Goal: Information Seeking & Learning: Learn about a topic

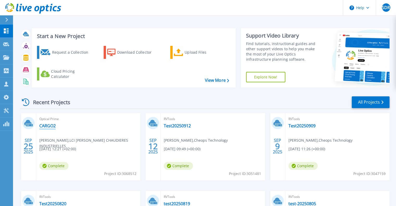
click at [49, 127] on link "CARGO2" at bounding box center [47, 125] width 16 height 5
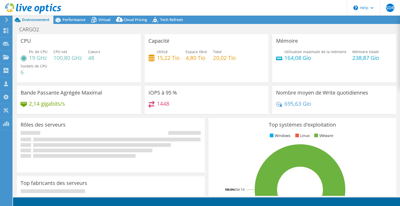
select select "USD"
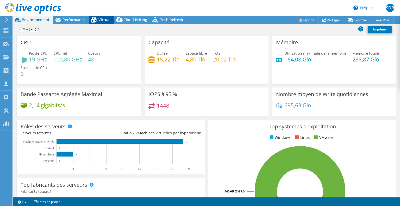
click at [96, 21] on icon at bounding box center [93, 20] width 5 height 4
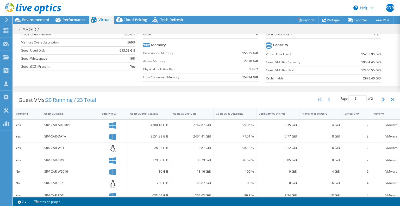
scroll to position [78, 0]
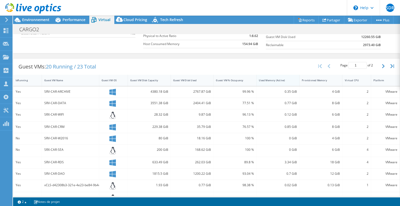
click at [273, 81] on div "Used Memory (Active)" at bounding box center [275, 80] width 32 height 3
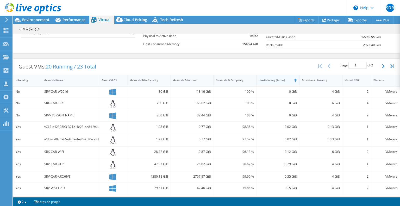
click at [276, 81] on div "Used Memory (Active)" at bounding box center [275, 80] width 32 height 3
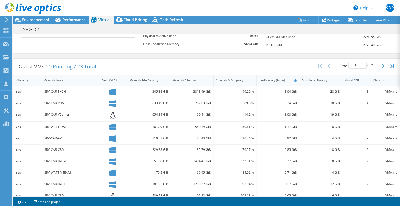
click at [345, 80] on div "Virtual CPU" at bounding box center [353, 80] width 17 height 3
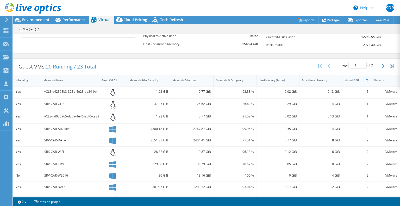
click at [354, 81] on div "Virtual CPU" at bounding box center [353, 80] width 17 height 3
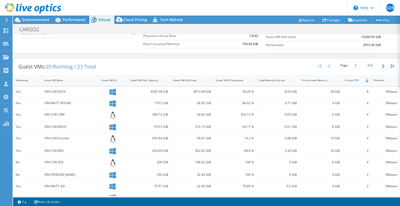
scroll to position [0, 0]
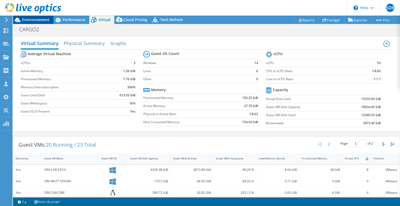
click at [37, 21] on span "Environnement" at bounding box center [35, 19] width 27 height 5
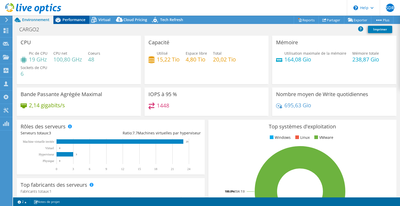
click at [76, 20] on span "Performance" at bounding box center [73, 19] width 23 height 5
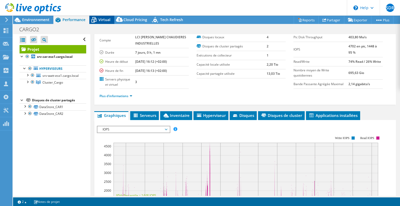
click at [99, 20] on span "Virtual" at bounding box center [104, 19] width 12 height 5
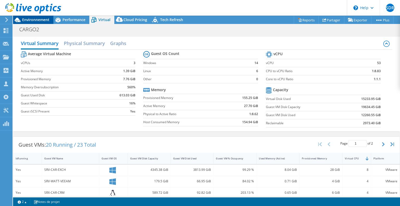
click at [43, 19] on span "Environnement" at bounding box center [35, 19] width 27 height 5
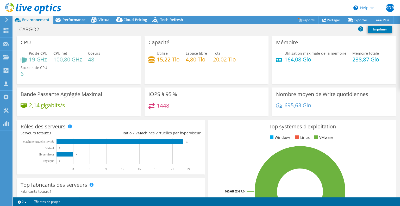
click at [170, 31] on div "CARGO2 Imprimer" at bounding box center [206, 29] width 387 height 10
click at [195, 29] on div "CARGO2 Imprimer" at bounding box center [206, 29] width 387 height 10
click at [74, 19] on span "Performance" at bounding box center [73, 19] width 23 height 5
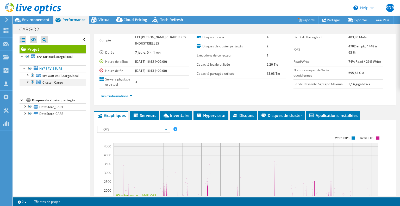
click at [28, 84] on div at bounding box center [27, 81] width 5 height 5
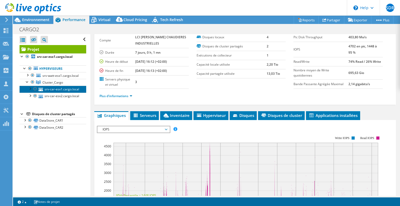
click at [55, 92] on link "srv-car-esx1.cargo.local" at bounding box center [53, 89] width 67 height 7
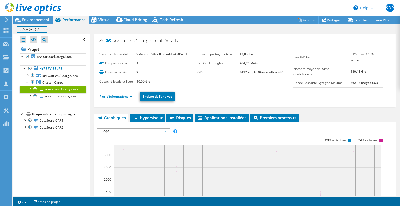
click at [36, 24] on div "CARGO2 Imprimer" at bounding box center [206, 29] width 387 height 10
click at [100, 19] on span "Virtual" at bounding box center [104, 19] width 12 height 5
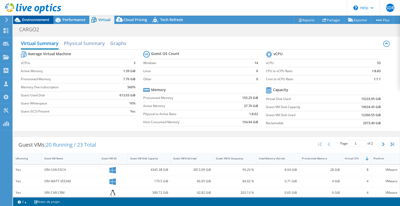
click at [28, 19] on span "Environnement" at bounding box center [35, 19] width 27 height 5
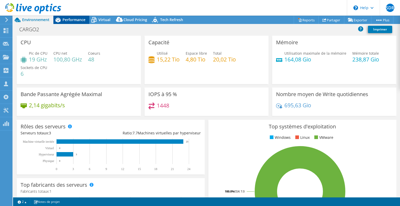
click at [74, 20] on span "Performance" at bounding box center [73, 19] width 23 height 5
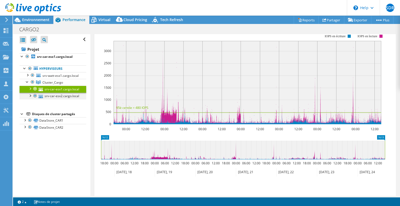
click at [31, 98] on div at bounding box center [29, 95] width 5 height 5
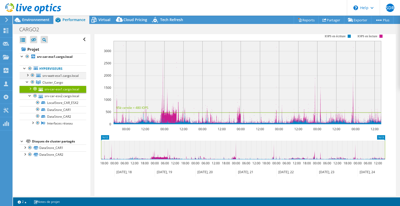
click at [27, 75] on div at bounding box center [27, 74] width 5 height 5
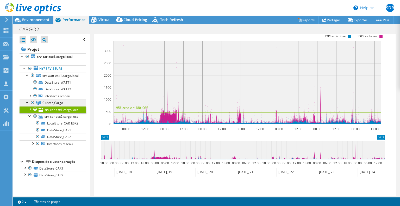
click at [54, 105] on span "Cluster_Cargo" at bounding box center [52, 102] width 21 height 4
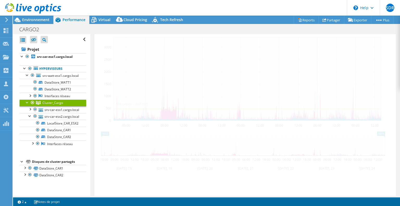
scroll to position [100, 0]
click at [103, 20] on span "Virtual" at bounding box center [104, 19] width 12 height 5
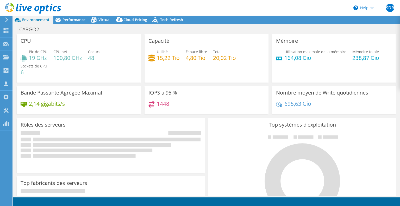
select select "USD"
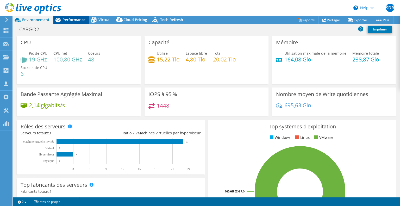
click at [80, 21] on span "Performance" at bounding box center [73, 19] width 23 height 5
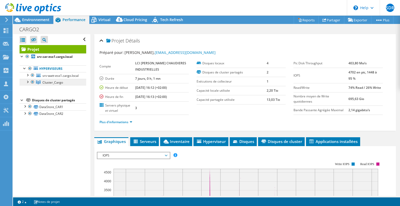
click at [59, 85] on span "Cluster_Cargo" at bounding box center [52, 82] width 21 height 4
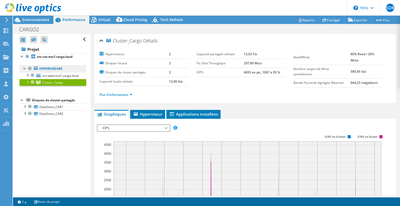
click at [46, 69] on link "Hyperviseurs" at bounding box center [53, 68] width 67 height 7
click at [28, 84] on div at bounding box center [27, 81] width 5 height 5
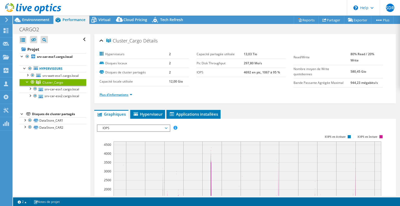
click at [131, 94] on link "Plus d'informations" at bounding box center [115, 94] width 33 height 4
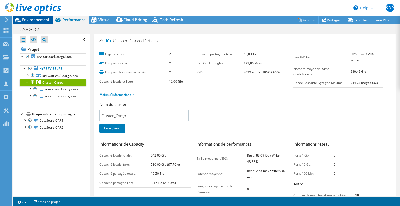
click at [32, 18] on span "Environnement" at bounding box center [35, 19] width 27 height 5
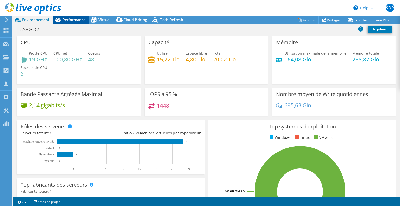
click at [75, 19] on span "Performance" at bounding box center [73, 19] width 23 height 5
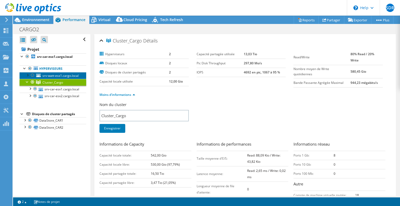
click at [54, 77] on span "srv-watt-esx1.cargo.local" at bounding box center [60, 75] width 36 height 4
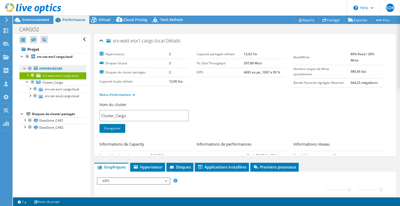
click at [55, 71] on link "Hyperviseurs" at bounding box center [53, 68] width 67 height 7
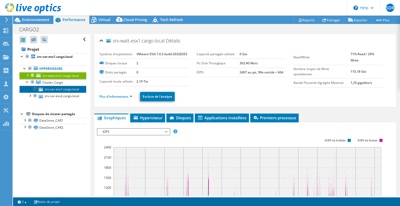
click at [58, 92] on link "srv-car-esx1.cargo.local" at bounding box center [53, 89] width 67 height 7
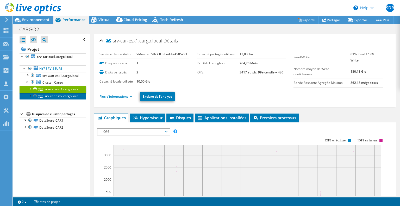
click at [58, 99] on link "srv-car-esx2.cargo.local" at bounding box center [53, 96] width 67 height 7
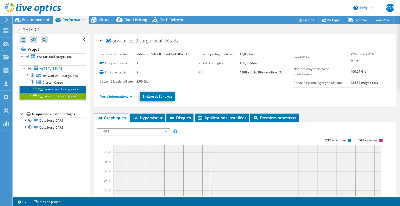
click at [57, 92] on link "srv-car-esx1.cargo.local" at bounding box center [53, 89] width 67 height 7
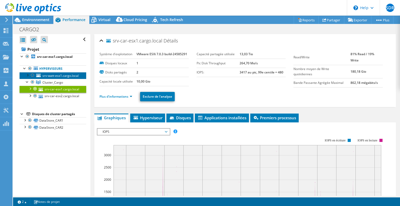
click at [59, 78] on span "srv-watt-esx1.cargo.local" at bounding box center [60, 75] width 36 height 4
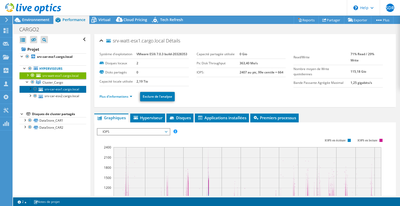
click at [59, 92] on link "srv-car-esx1.cargo.local" at bounding box center [53, 89] width 67 height 7
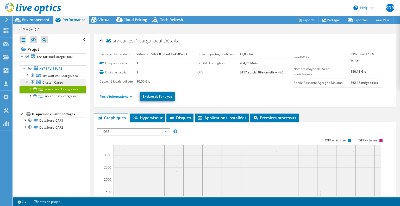
click at [57, 85] on span "Cluster_Cargo" at bounding box center [52, 82] width 21 height 4
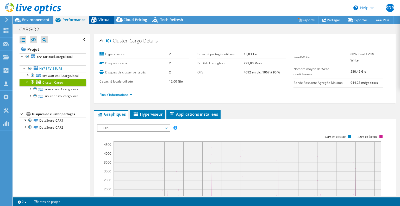
click at [105, 19] on span "Virtual" at bounding box center [104, 19] width 12 height 5
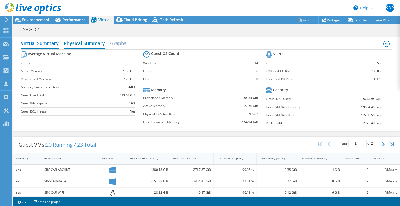
click at [90, 44] on h2 "Physical Summary" at bounding box center [84, 43] width 41 height 11
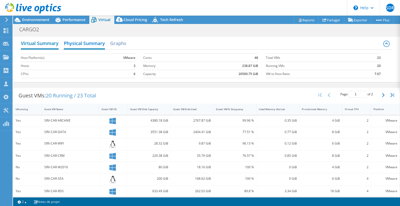
click at [54, 45] on h2 "Virtual Summary" at bounding box center [40, 43] width 38 height 11
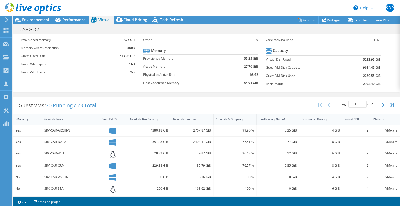
scroll to position [52, 0]
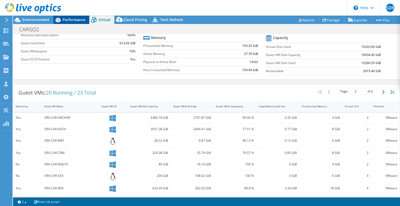
click at [63, 17] on span "Performance" at bounding box center [73, 19] width 23 height 5
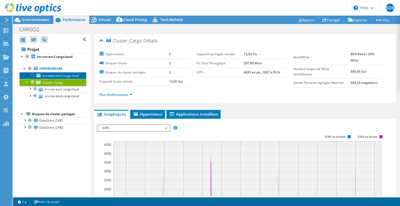
click at [52, 77] on span "srv-watt-esx1.cargo.local" at bounding box center [60, 75] width 36 height 4
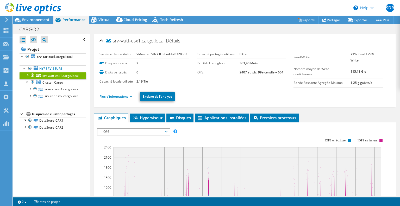
click at [28, 75] on div at bounding box center [27, 74] width 5 height 5
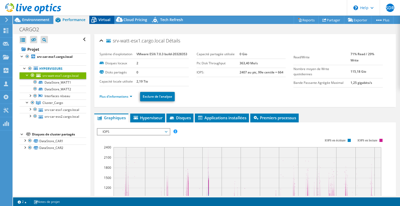
click at [106, 16] on div "Virtual" at bounding box center [101, 20] width 25 height 8
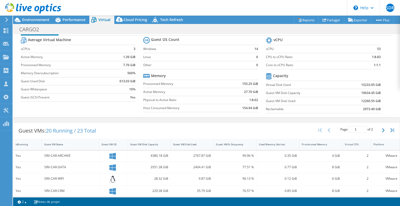
scroll to position [52, 0]
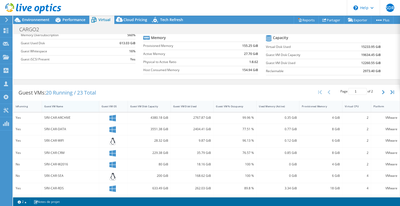
click at [87, 105] on div "Guest VM Name" at bounding box center [67, 106] width 46 height 3
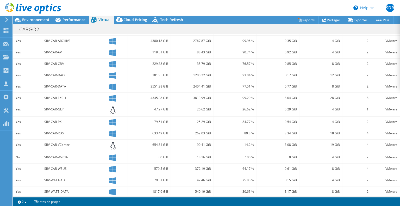
scroll to position [143, 0]
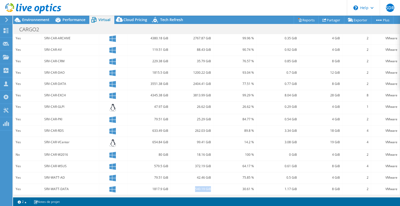
drag, startPoint x: 194, startPoint y: 186, endPoint x: 209, endPoint y: 186, distance: 14.8
click at [209, 186] on div "540.19 GiB" at bounding box center [192, 189] width 38 height 6
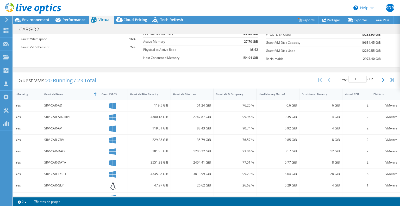
scroll to position [13, 0]
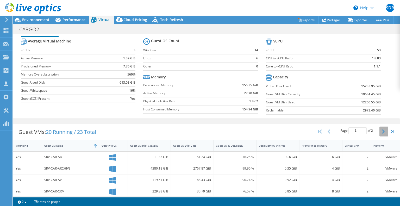
click at [382, 131] on icon "button" at bounding box center [383, 131] width 3 height 4
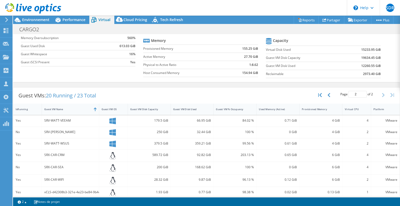
scroll to position [66, 0]
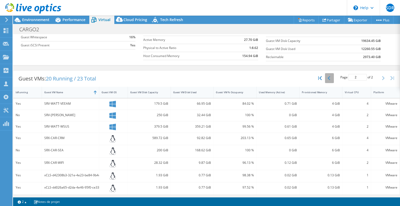
click at [327, 77] on icon "button" at bounding box center [328, 78] width 3 height 4
type input "1"
